Goal: Check status

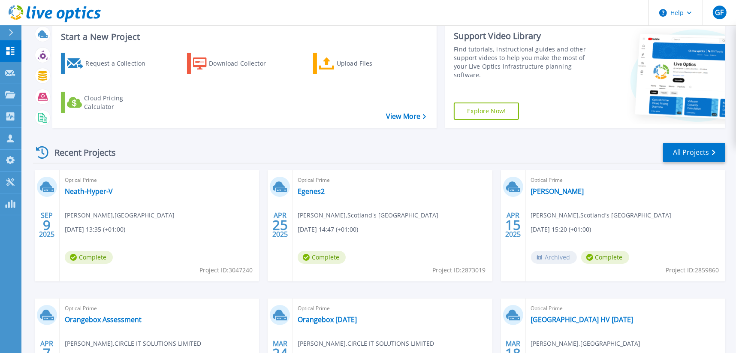
scroll to position [86, 0]
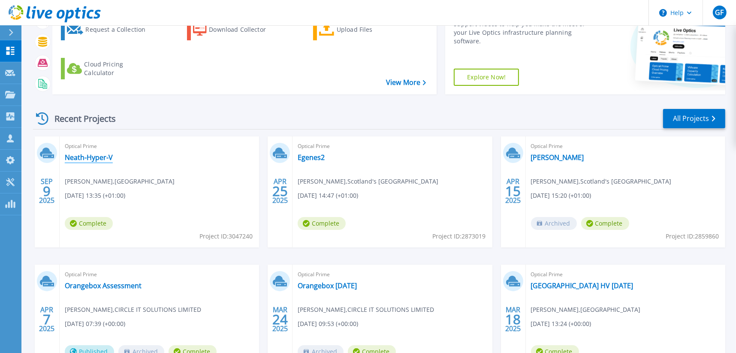
click at [93, 157] on link "Neath-Hyper-V" at bounding box center [89, 157] width 48 height 9
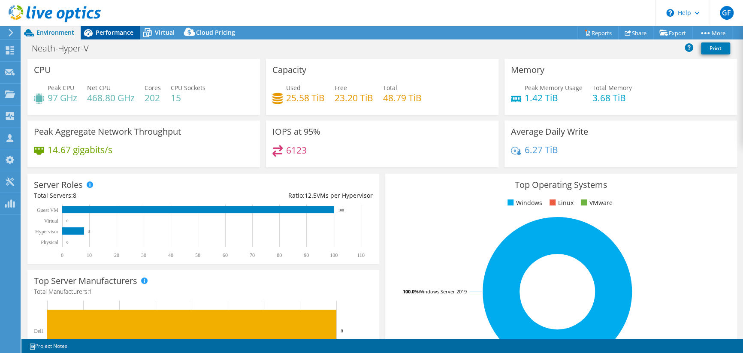
click at [109, 29] on span "Performance" at bounding box center [115, 32] width 38 height 8
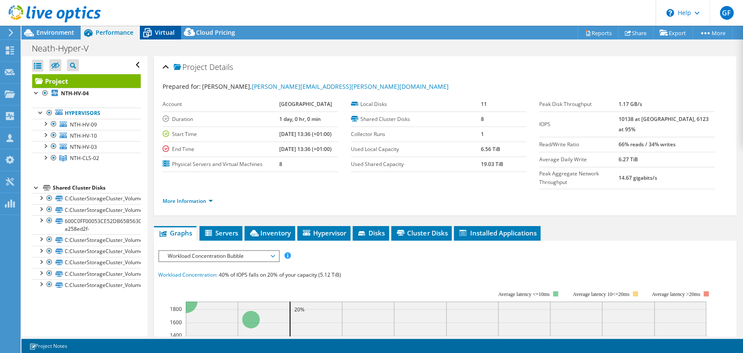
click at [149, 29] on icon at bounding box center [147, 29] width 6 height 3
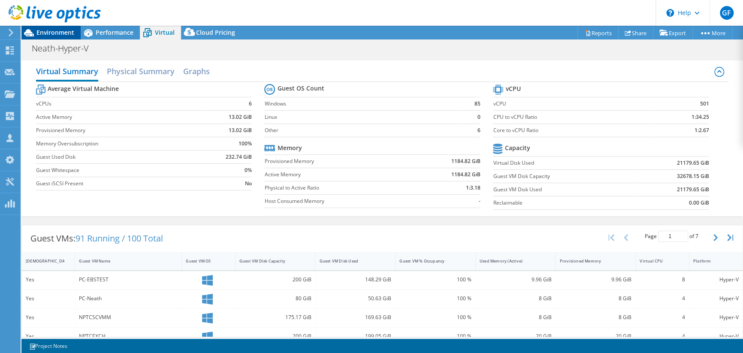
click at [62, 33] on span "Environment" at bounding box center [55, 32] width 38 height 8
